Goal: Information Seeking & Learning: Find specific page/section

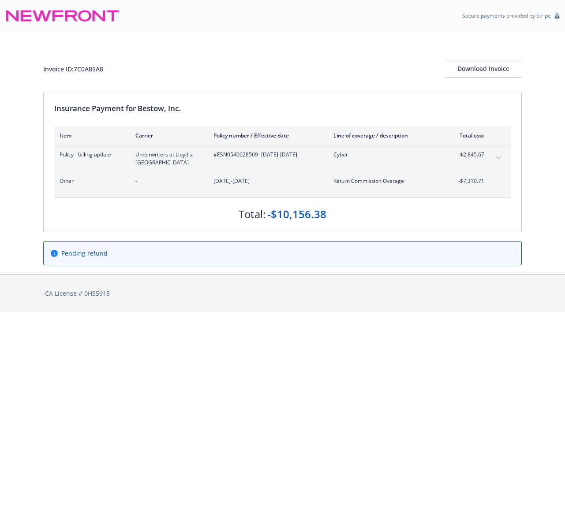
click at [328, 46] on div "Invoice ID: 7C0A85A8 Download Invoice" at bounding box center [282, 62] width 478 height 60
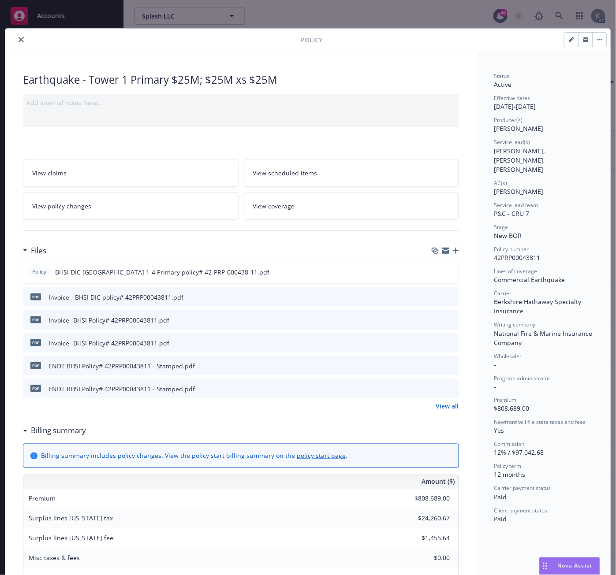
click at [19, 37] on icon "close" at bounding box center [21, 39] width 5 height 5
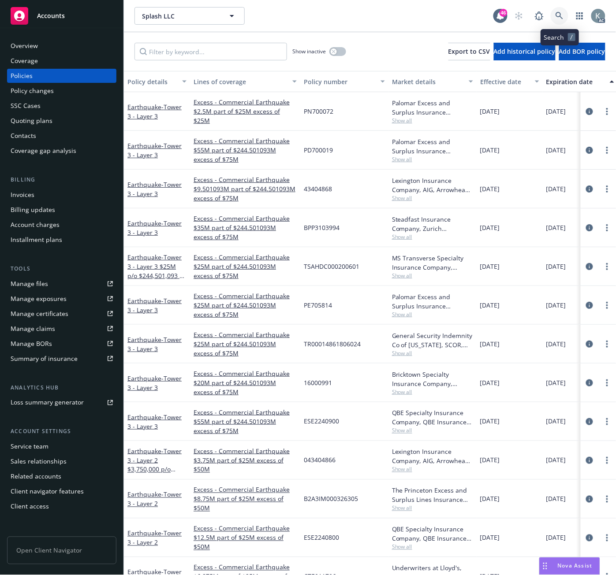
click at [560, 12] on icon at bounding box center [558, 15] width 7 height 7
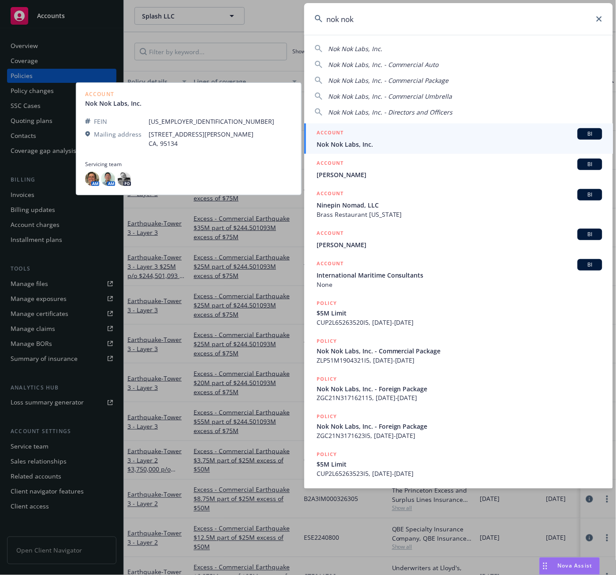
type input "nok nok"
click at [333, 143] on span "Nok Nok Labs, Inc." at bounding box center [459, 144] width 286 height 9
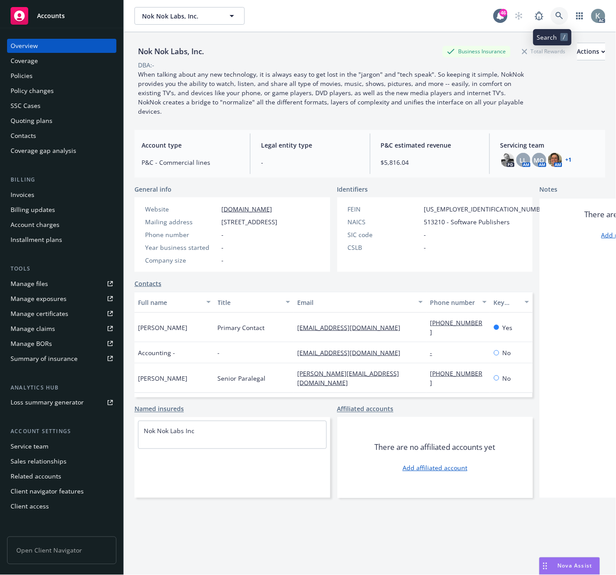
click at [555, 12] on icon at bounding box center [559, 16] width 8 height 8
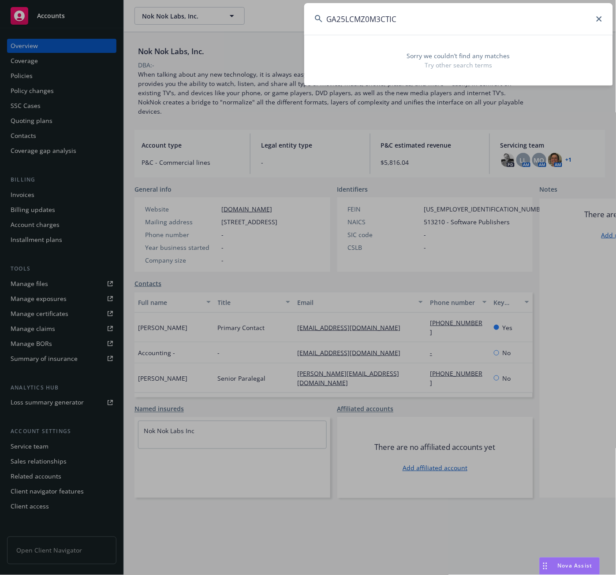
drag, startPoint x: 398, startPoint y: 19, endPoint x: 306, endPoint y: 19, distance: 91.7
click at [307, 16] on input "GA25LCMZ0M3CTIC" at bounding box center [458, 19] width 309 height 32
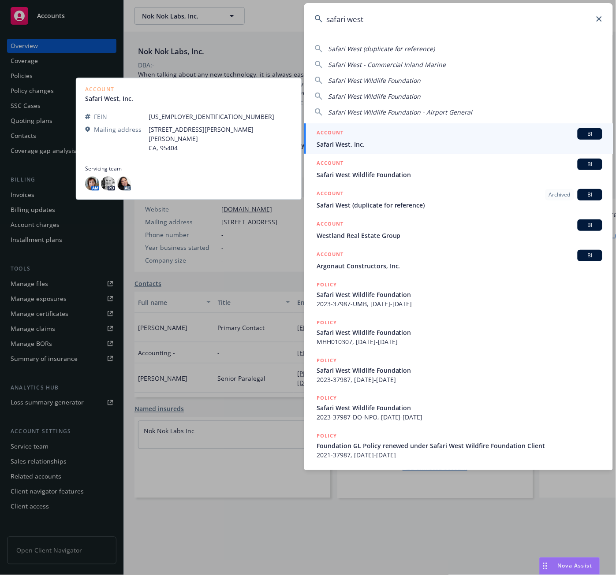
type input "safari west"
click at [336, 143] on span "Safari West, Inc." at bounding box center [459, 144] width 286 height 9
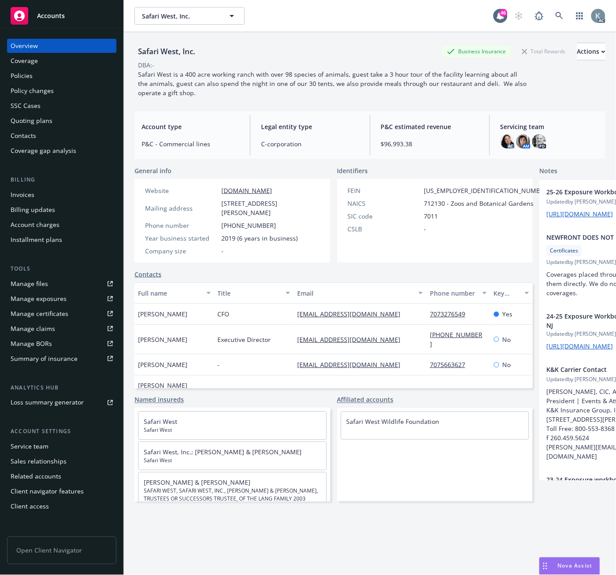
click at [20, 75] on div "Policies" at bounding box center [22, 76] width 22 height 14
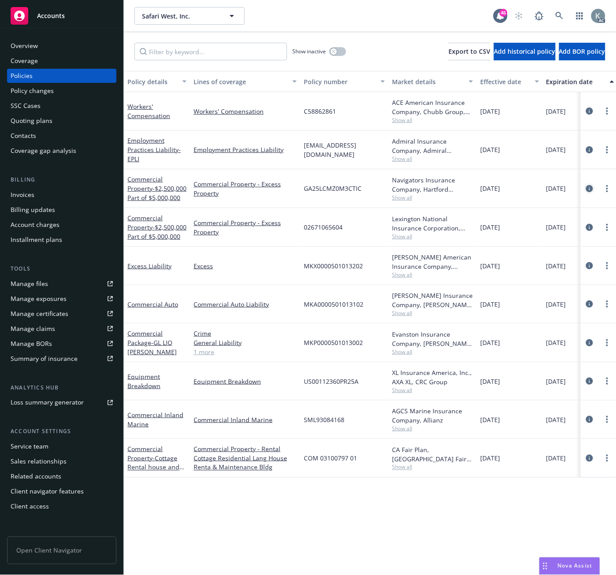
click at [588, 192] on icon "circleInformation" at bounding box center [589, 188] width 7 height 7
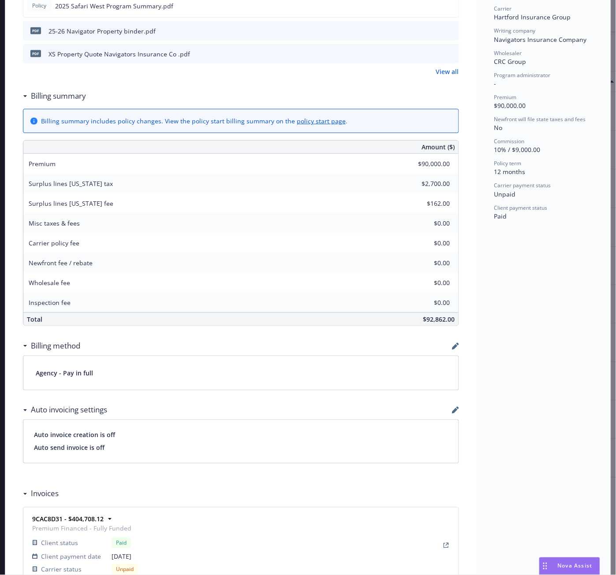
scroll to position [294, 0]
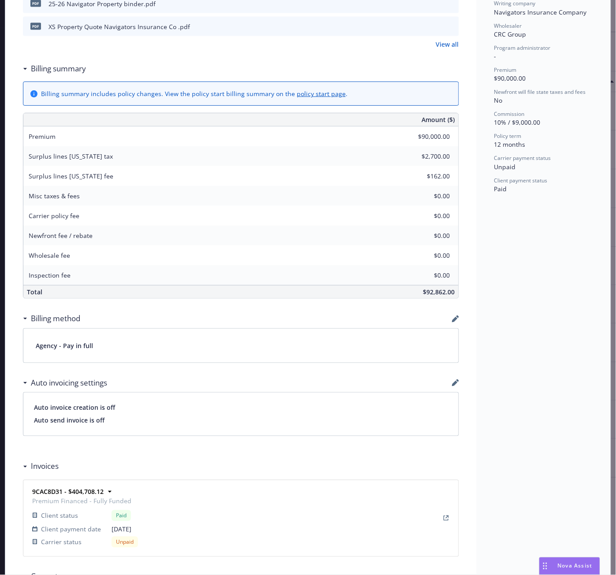
click at [512, 267] on div "Status Active Effective dates 08/15/2025 - 08/15/2026 Producer(s) Steve Leveron…" at bounding box center [544, 255] width 134 height 994
click at [545, 117] on div "Commission 10% / $9,000.00" at bounding box center [543, 118] width 99 height 17
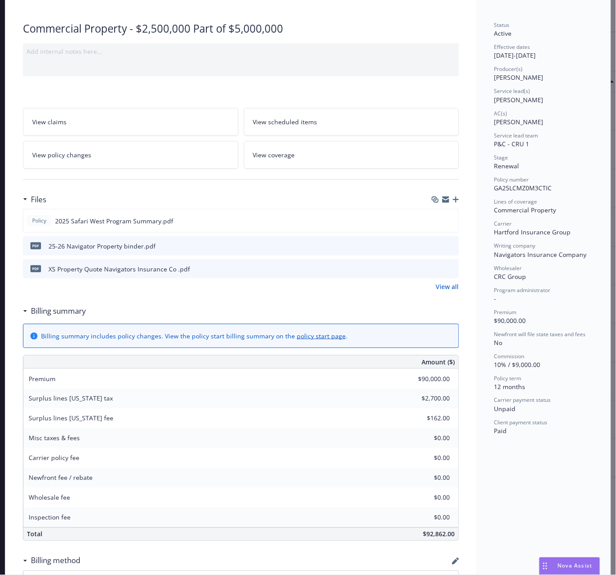
scroll to position [0, 0]
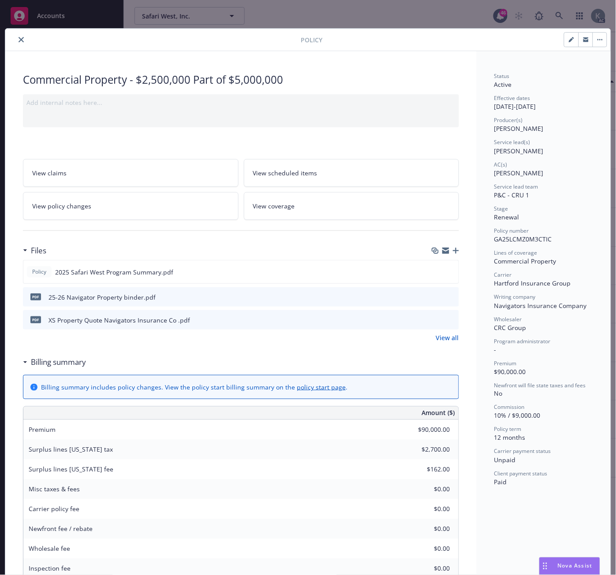
click at [19, 41] on icon "close" at bounding box center [21, 39] width 5 height 5
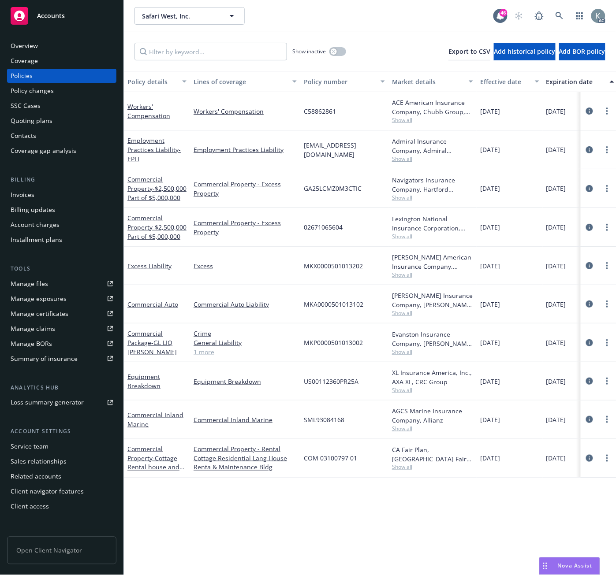
click at [34, 283] on div "Manage files" at bounding box center [29, 284] width 37 height 14
click at [556, 13] on icon at bounding box center [558, 15] width 7 height 7
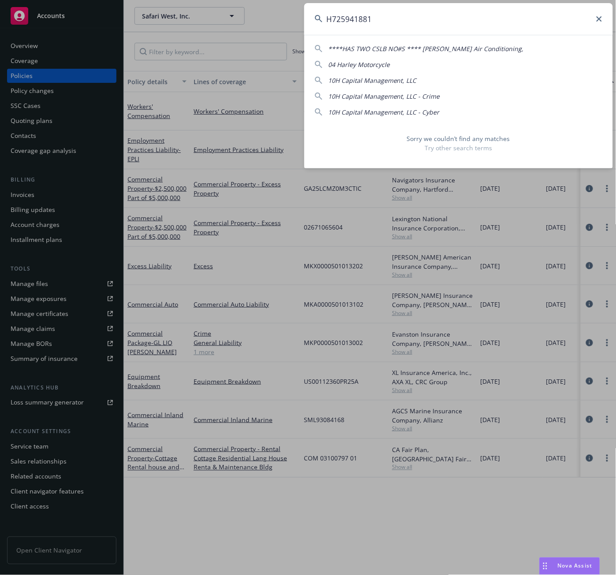
drag, startPoint x: 380, startPoint y: 15, endPoint x: 307, endPoint y: 22, distance: 74.0
click at [307, 22] on input "H725941881" at bounding box center [458, 19] width 309 height 32
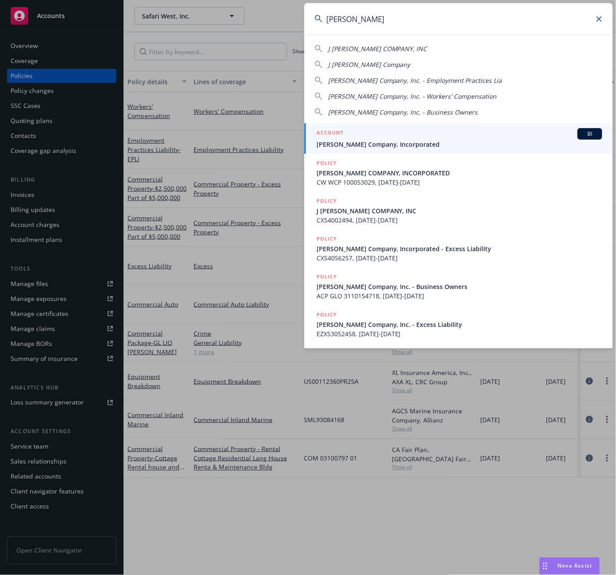
type input "j. berry"
click at [352, 142] on span "J. Berry Company, Incorporated" at bounding box center [459, 144] width 286 height 9
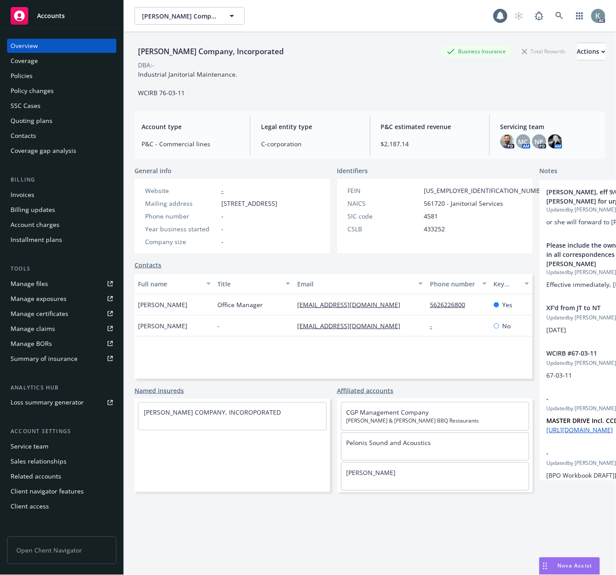
click at [31, 191] on div "Invoices" at bounding box center [23, 195] width 24 height 14
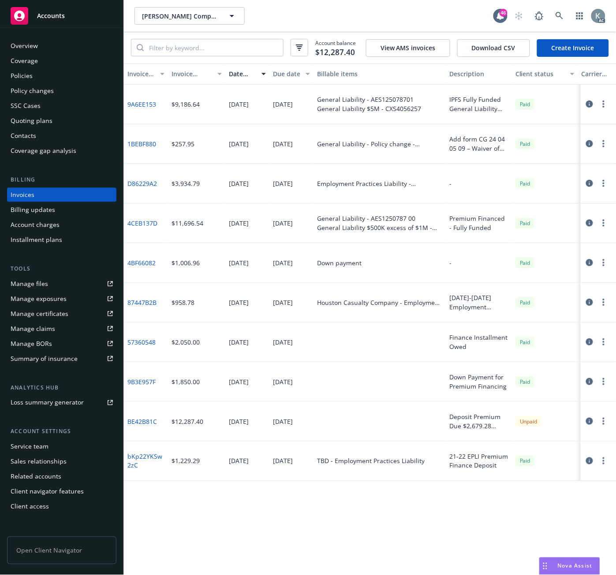
click at [27, 74] on div "Policies" at bounding box center [22, 76] width 22 height 14
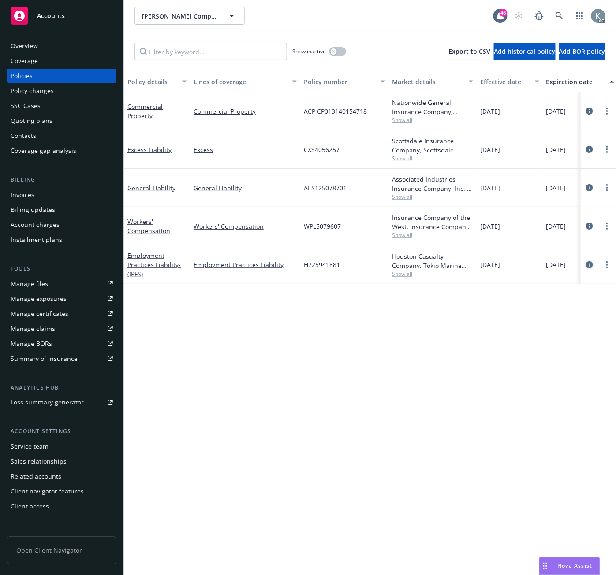
click at [589, 264] on icon "circleInformation" at bounding box center [589, 264] width 7 height 7
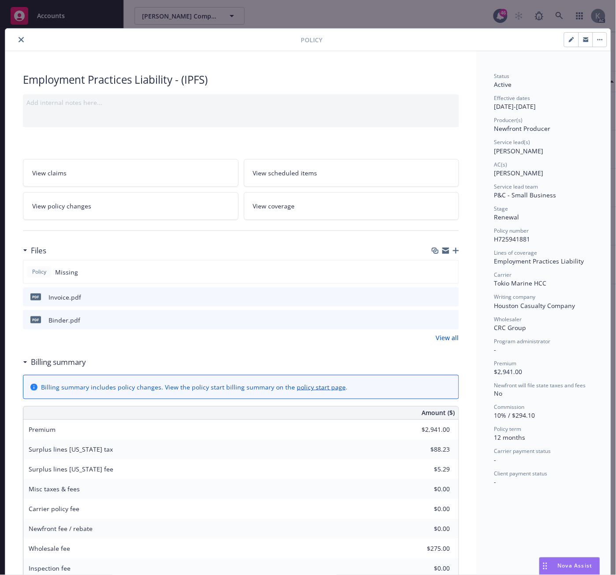
click at [160, 41] on div at bounding box center [155, 39] width 292 height 11
click at [19, 40] on icon "close" at bounding box center [21, 39] width 5 height 5
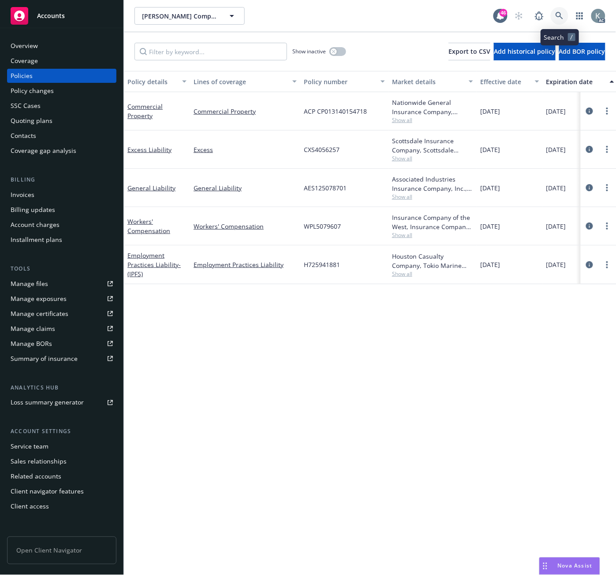
click at [556, 14] on icon at bounding box center [558, 15] width 7 height 7
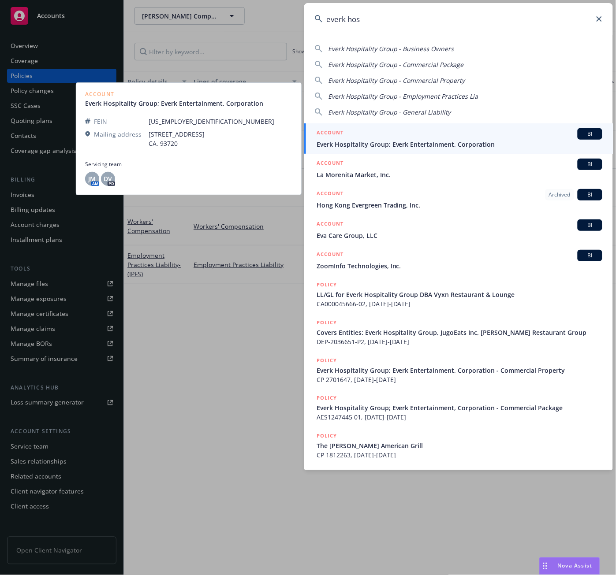
type input "everk hos"
click at [349, 146] on span "Everk Hospitality Group; Everk Entertainment, Corporation" at bounding box center [459, 144] width 286 height 9
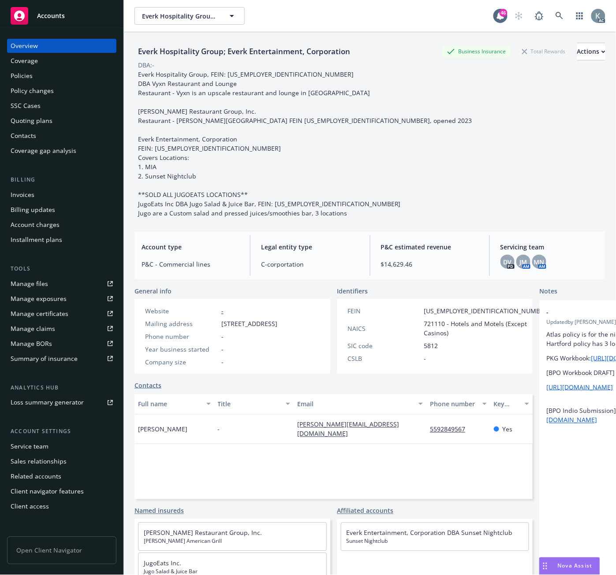
click at [356, 18] on div "Everk Hospitality Group; Everk Entertainment, Corporation Everk Hospitality Gro…" at bounding box center [313, 16] width 359 height 18
click at [23, 194] on div "Invoices" at bounding box center [23, 195] width 24 height 14
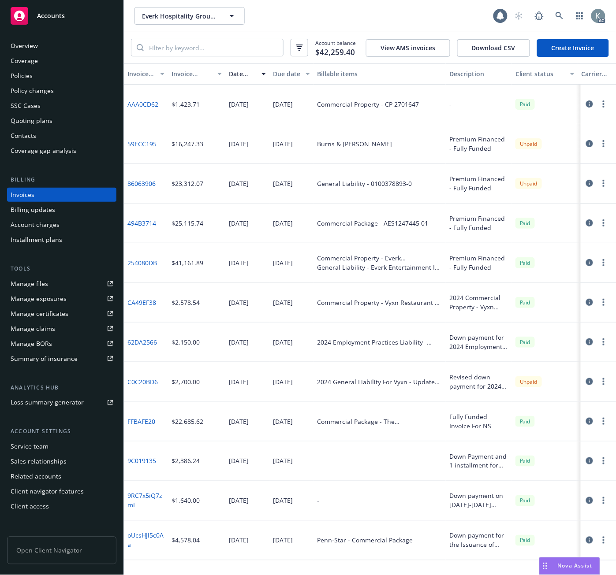
click at [182, 72] on div "Invoice amount" at bounding box center [191, 73] width 41 height 9
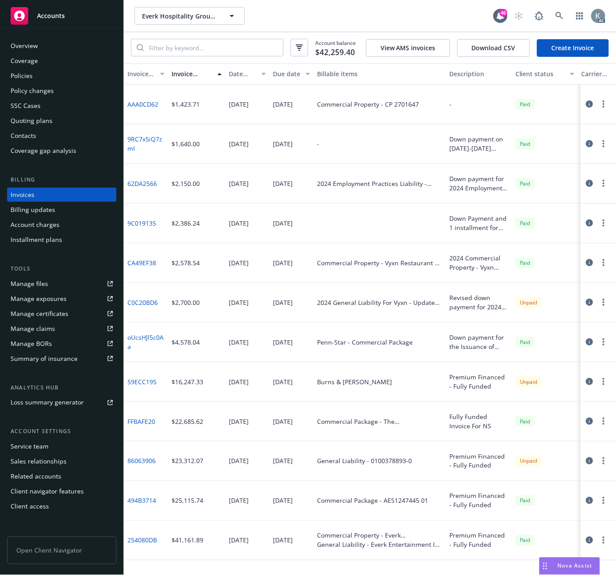
click at [182, 72] on div "Invoice amount" at bounding box center [191, 73] width 41 height 9
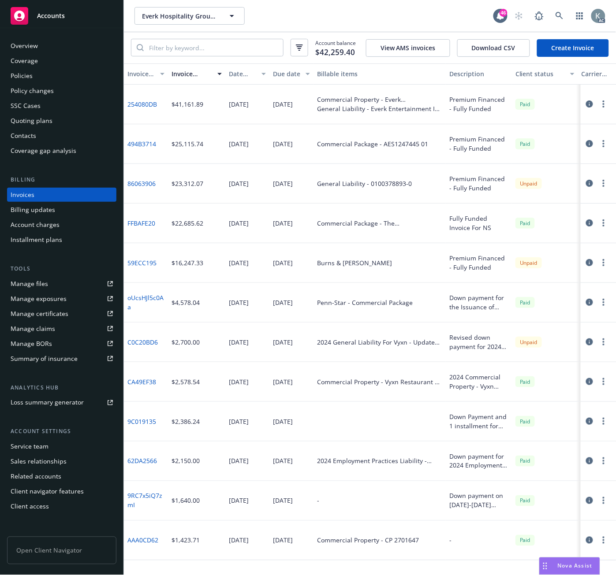
click at [182, 72] on div "Invoice amount" at bounding box center [191, 73] width 41 height 9
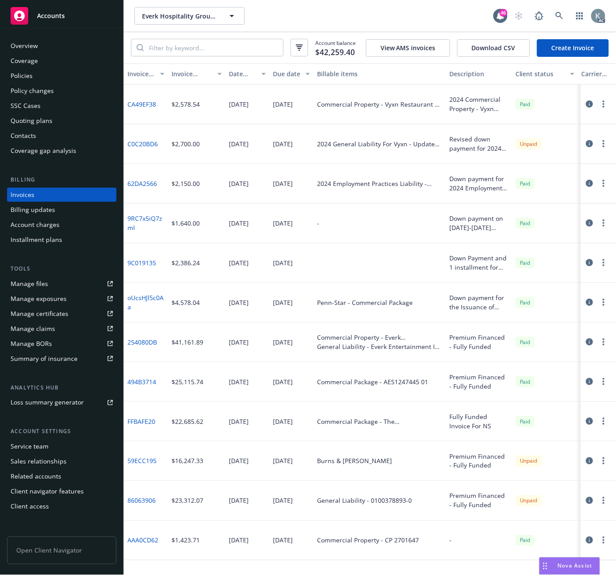
click at [26, 75] on div "Policies" at bounding box center [22, 76] width 22 height 14
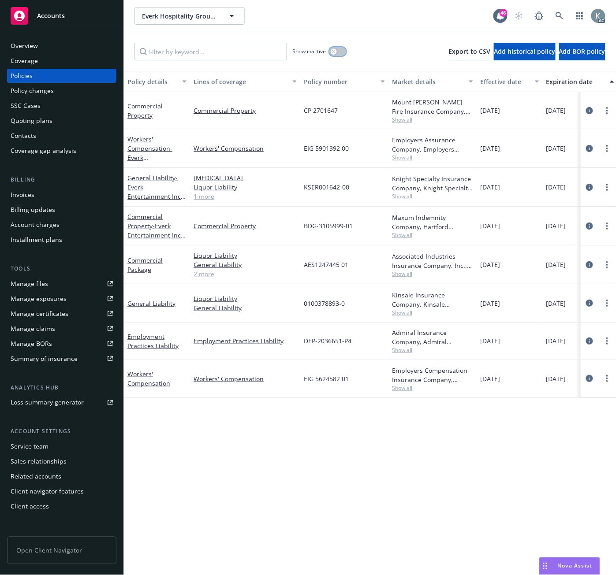
click at [335, 50] on icon "button" at bounding box center [334, 52] width 4 height 4
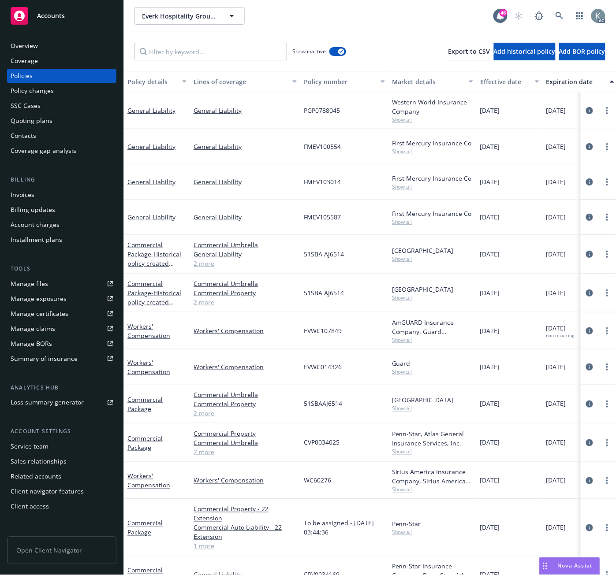
click at [312, 82] on div "Policy number" at bounding box center [339, 81] width 71 height 9
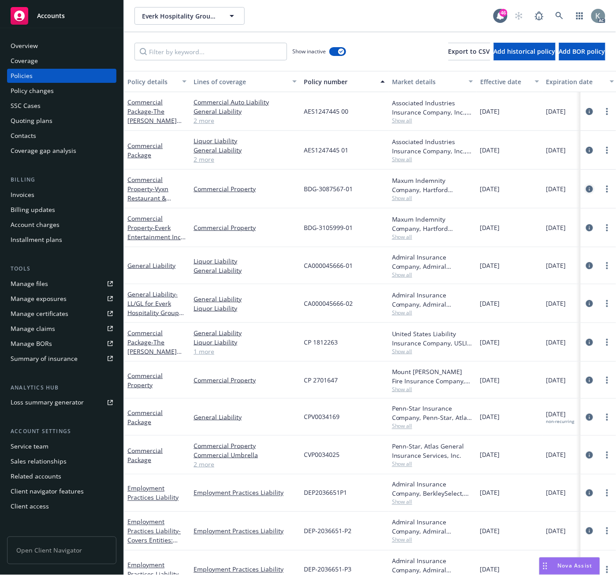
click at [586, 187] on icon "circleInformation" at bounding box center [589, 189] width 7 height 7
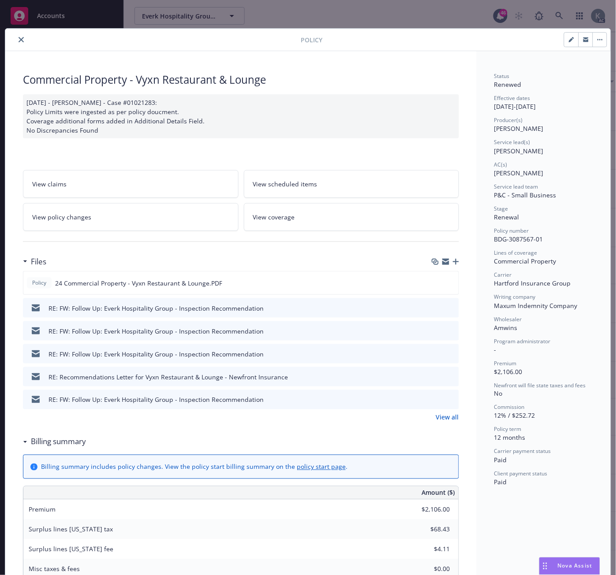
click at [74, 218] on span "View policy changes" at bounding box center [61, 216] width 59 height 9
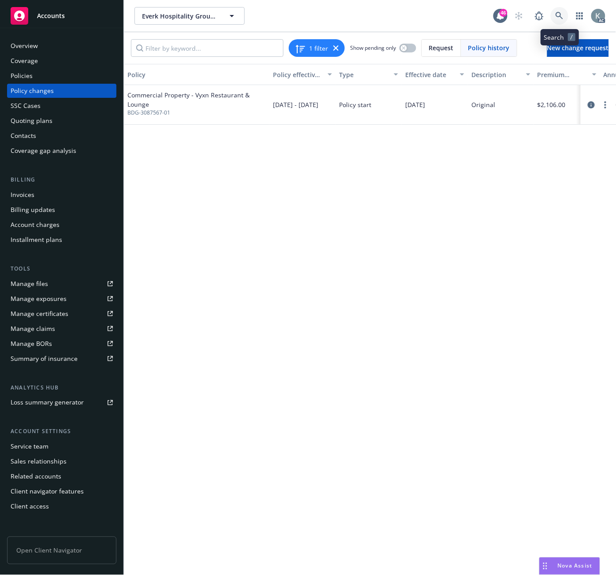
click at [557, 15] on icon at bounding box center [559, 16] width 8 height 8
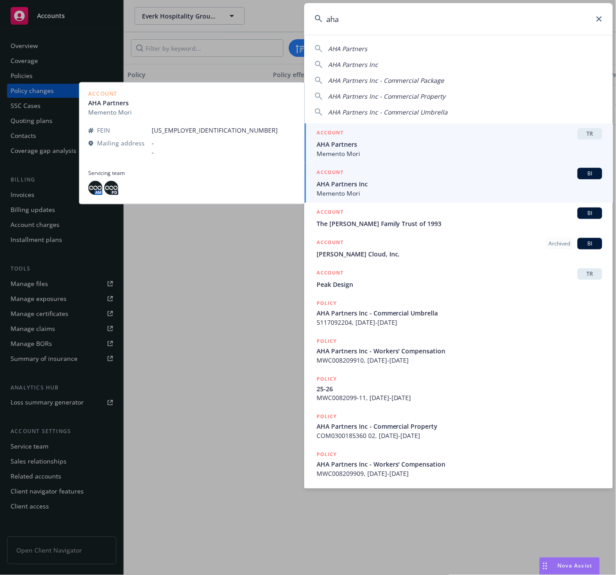
type input "aha"
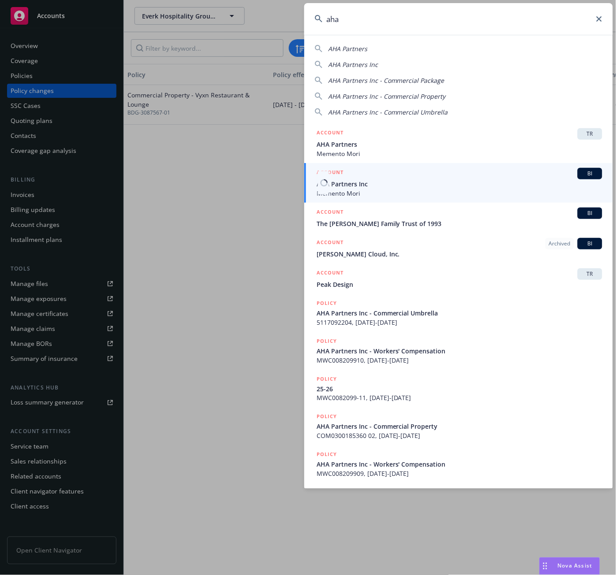
click at [338, 180] on span "AHA Partners Inc" at bounding box center [459, 183] width 286 height 9
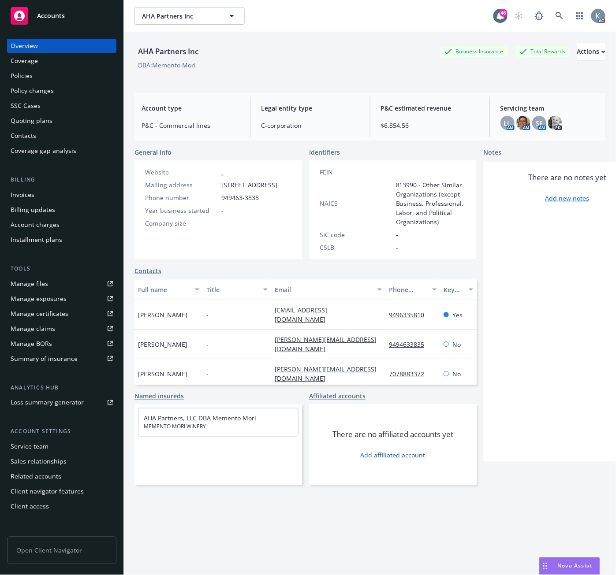
click at [29, 194] on div "Invoices" at bounding box center [23, 195] width 24 height 14
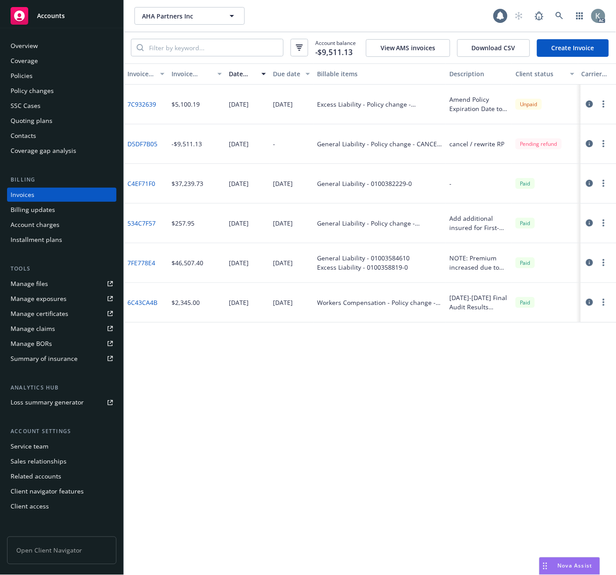
click at [176, 71] on div "Invoice amount" at bounding box center [191, 73] width 41 height 9
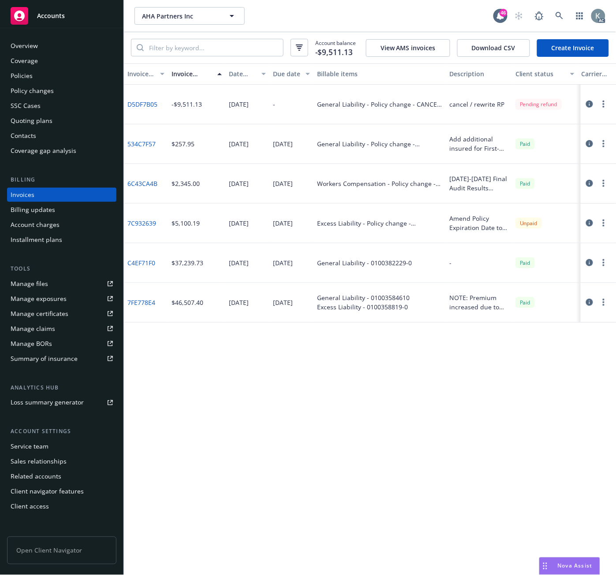
click at [144, 101] on link "D5DF7B05" at bounding box center [142, 104] width 30 height 9
click at [145, 103] on link "D5DF7B05" at bounding box center [142, 104] width 30 height 9
click at [23, 75] on div "Policies" at bounding box center [22, 76] width 22 height 14
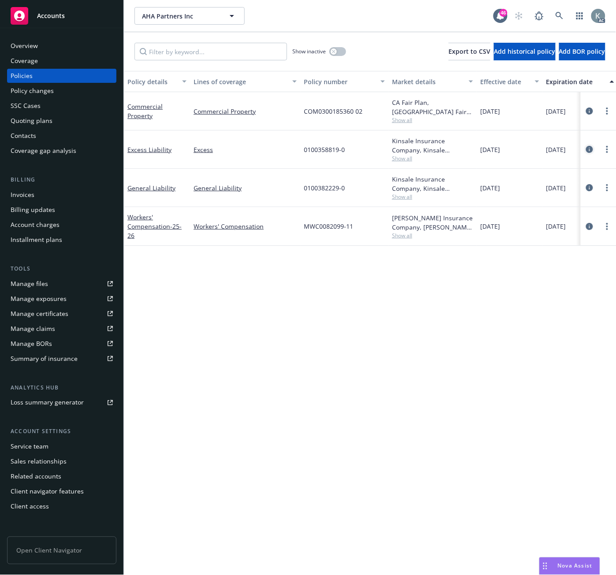
click at [590, 149] on icon "circleInformation" at bounding box center [589, 149] width 7 height 7
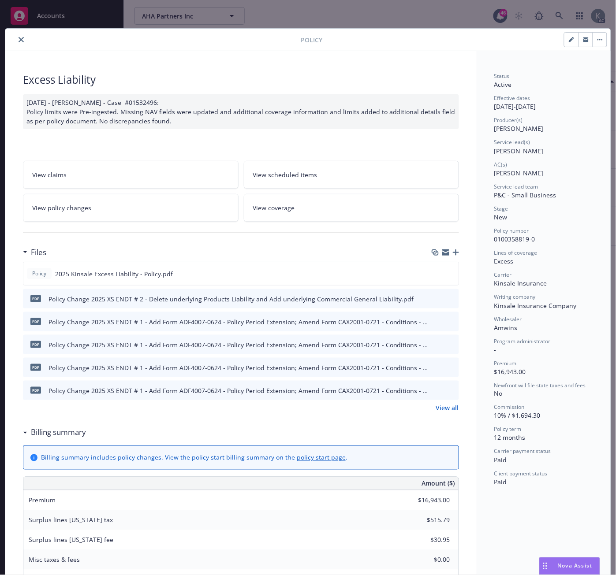
click at [55, 208] on span "View policy changes" at bounding box center [61, 207] width 59 height 9
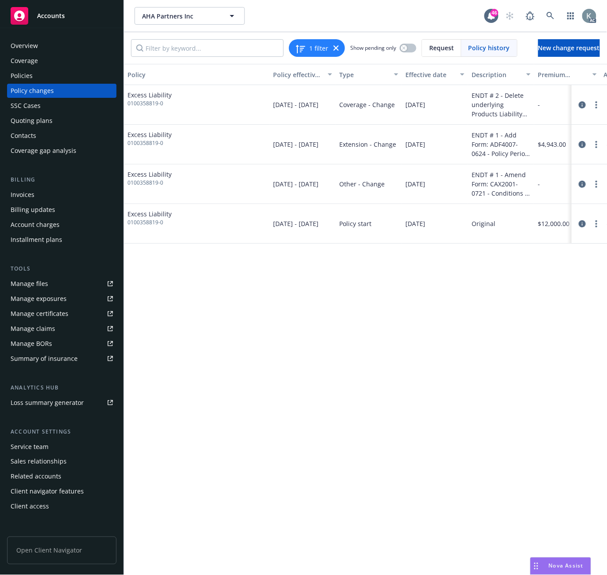
click at [164, 395] on div "Policy Policy effective dates Type Effective date Description Premium change An…" at bounding box center [365, 319] width 483 height 511
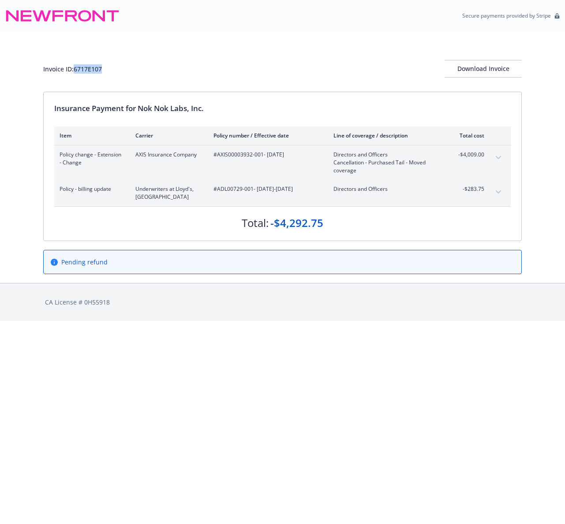
drag, startPoint x: 104, startPoint y: 67, endPoint x: 75, endPoint y: 69, distance: 28.7
click at [75, 69] on div "Invoice ID: 6717E107 Download Invoice" at bounding box center [282, 69] width 478 height 18
copy div "6717E107"
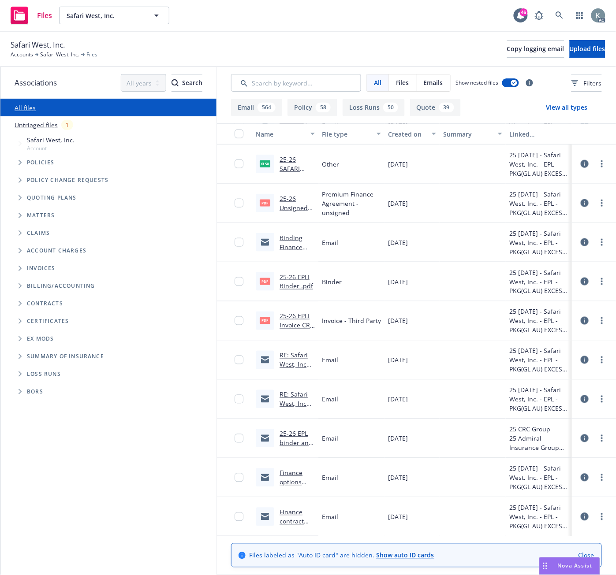
scroll to position [245, 0]
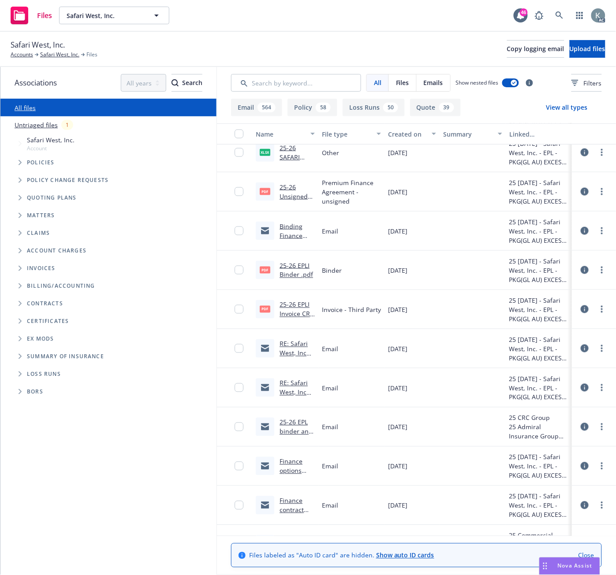
click at [287, 305] on link "25-26 EPLI Invoice CRC .pdf" at bounding box center [296, 314] width 34 height 27
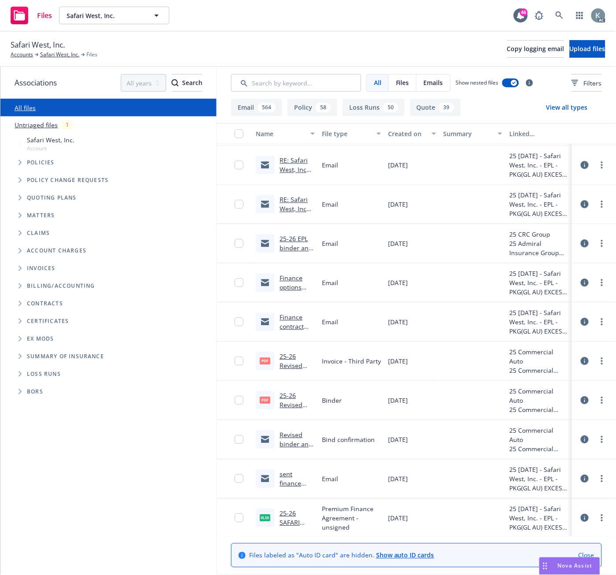
scroll to position [441, 0]
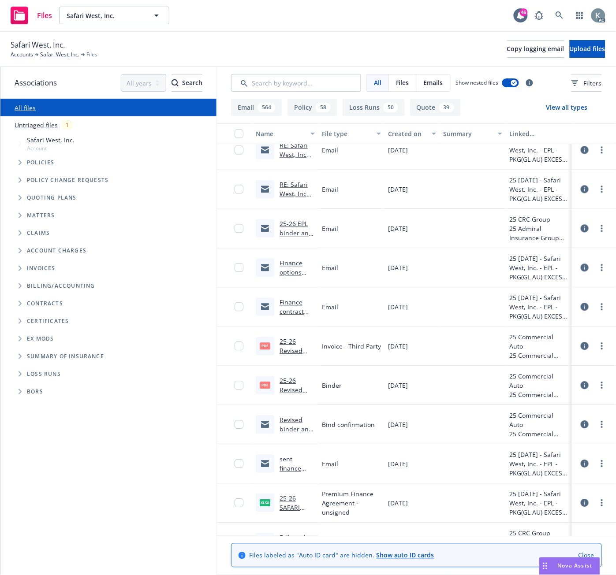
click at [281, 346] on div "25-26 Revised K&K PKG AU UMB Invoice .pdf" at bounding box center [296, 346] width 35 height 19
click at [280, 341] on link "25-26 Revised K&K PKG AU UMB Invoice .pdf" at bounding box center [296, 360] width 34 height 45
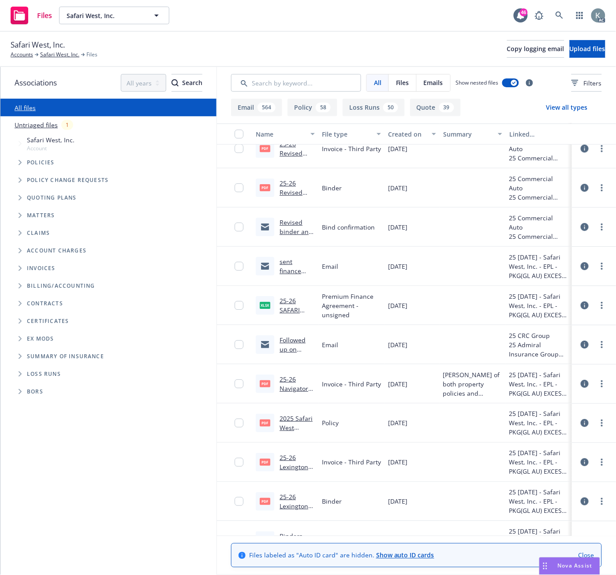
scroll to position [685, 0]
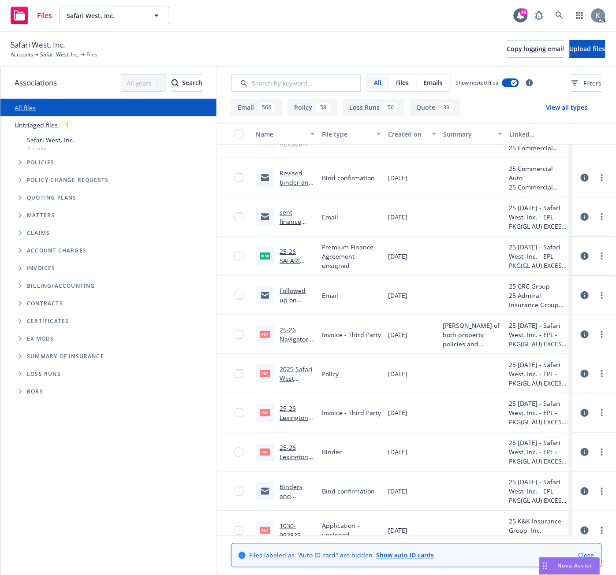
click at [279, 418] on link "25-26 Lexington CRC Invoice.pdf" at bounding box center [295, 422] width 33 height 36
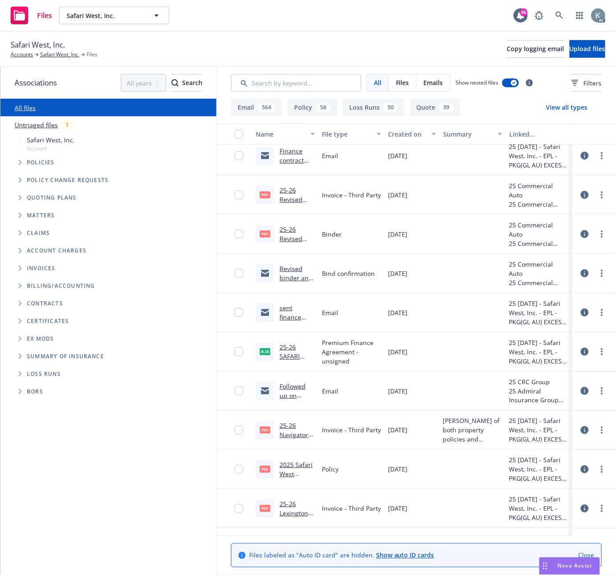
scroll to position [588, 0]
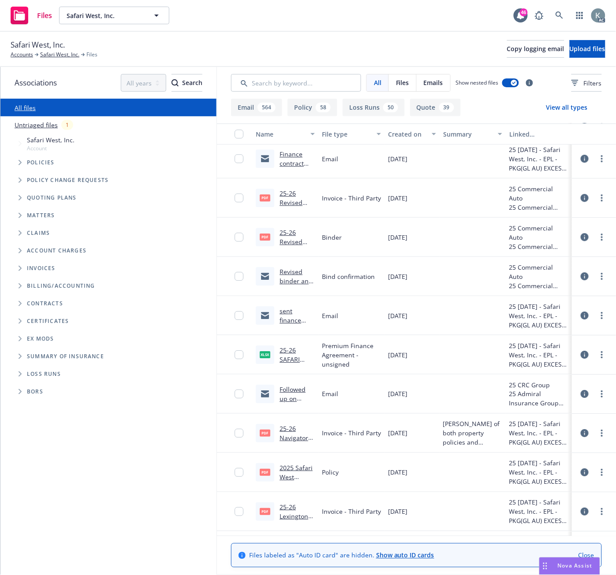
click at [285, 439] on link "25-26 Navigator Property binder.pdf" at bounding box center [295, 442] width 32 height 36
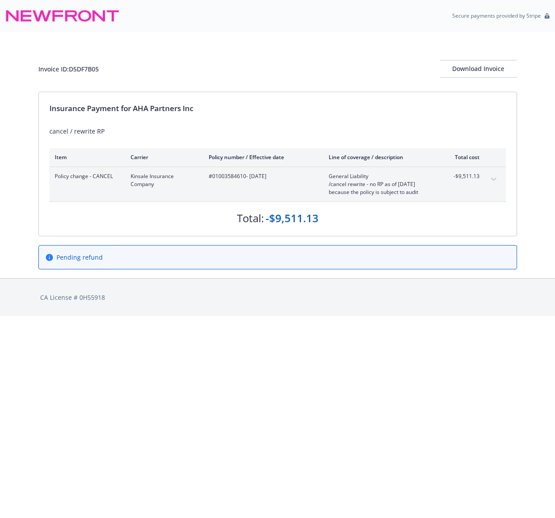
click at [492, 178] on icon "expand content" at bounding box center [493, 180] width 5 height 4
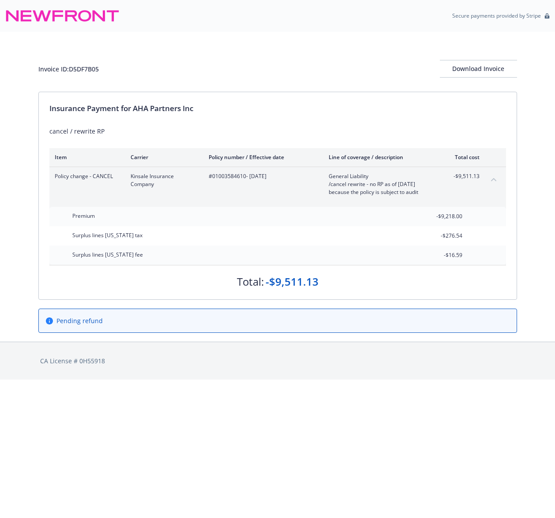
click at [307, 66] on div "Invoice ID: D5DF7B05 Download Invoice" at bounding box center [277, 69] width 478 height 18
